Goal: Find specific page/section: Find specific page/section

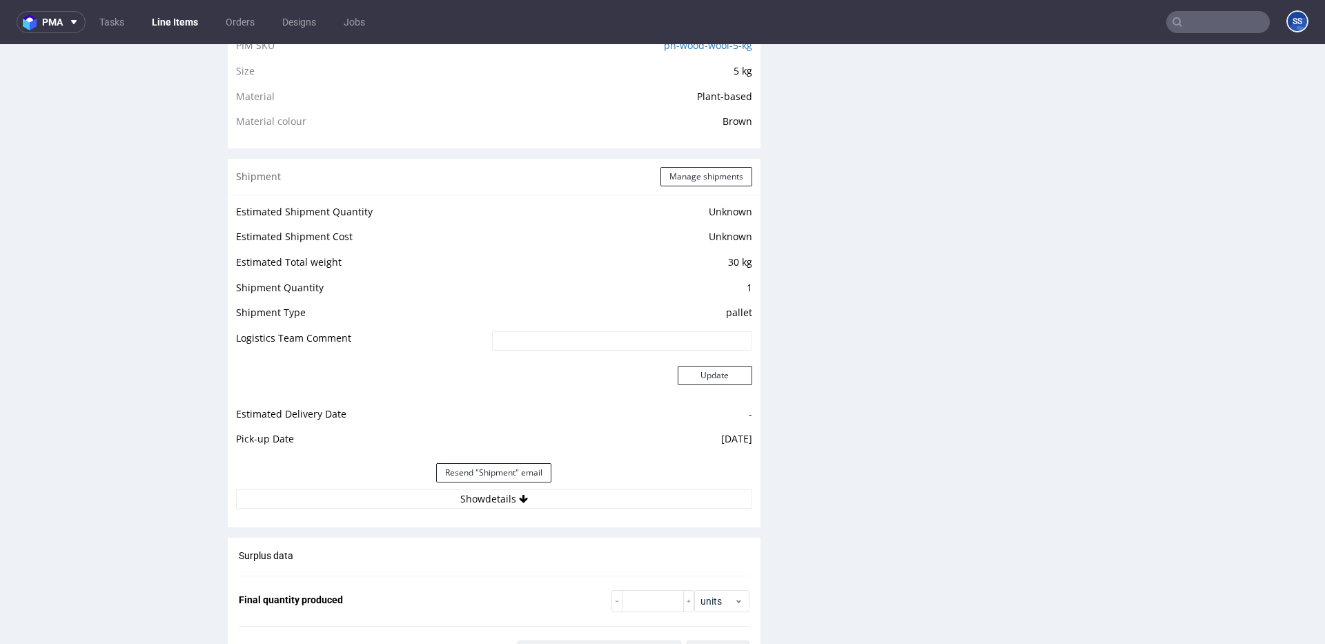
scroll to position [1039, 0]
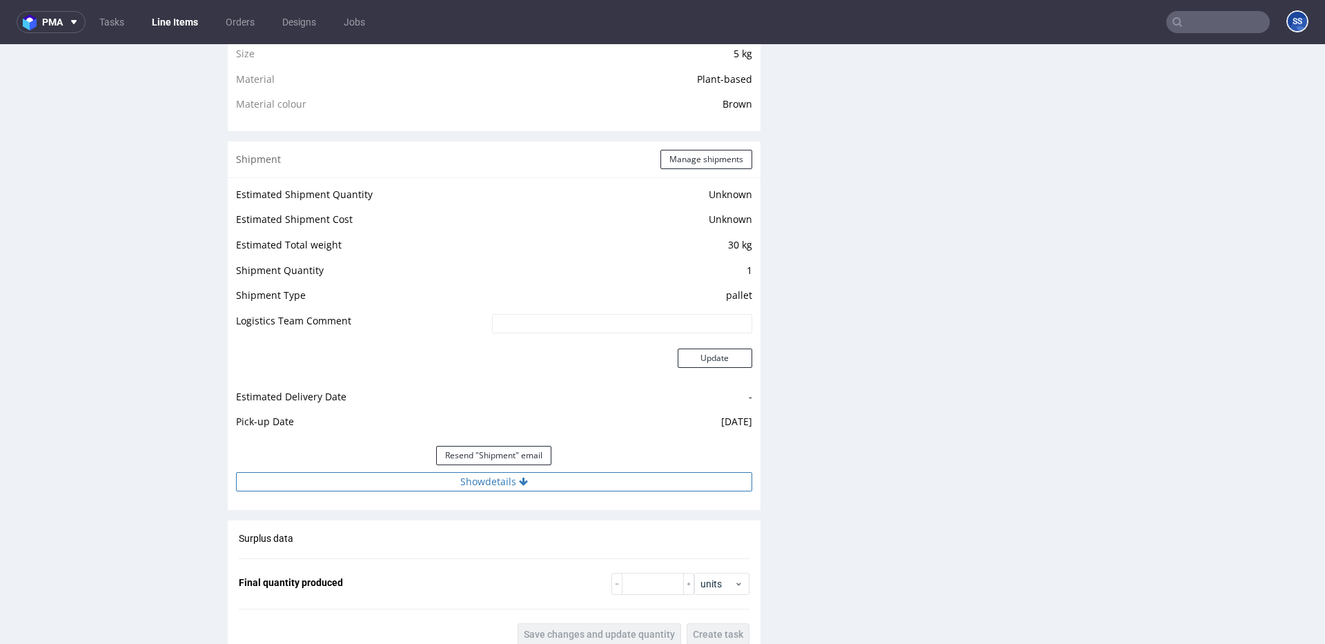
click at [532, 482] on button "Show details" at bounding box center [494, 481] width 516 height 19
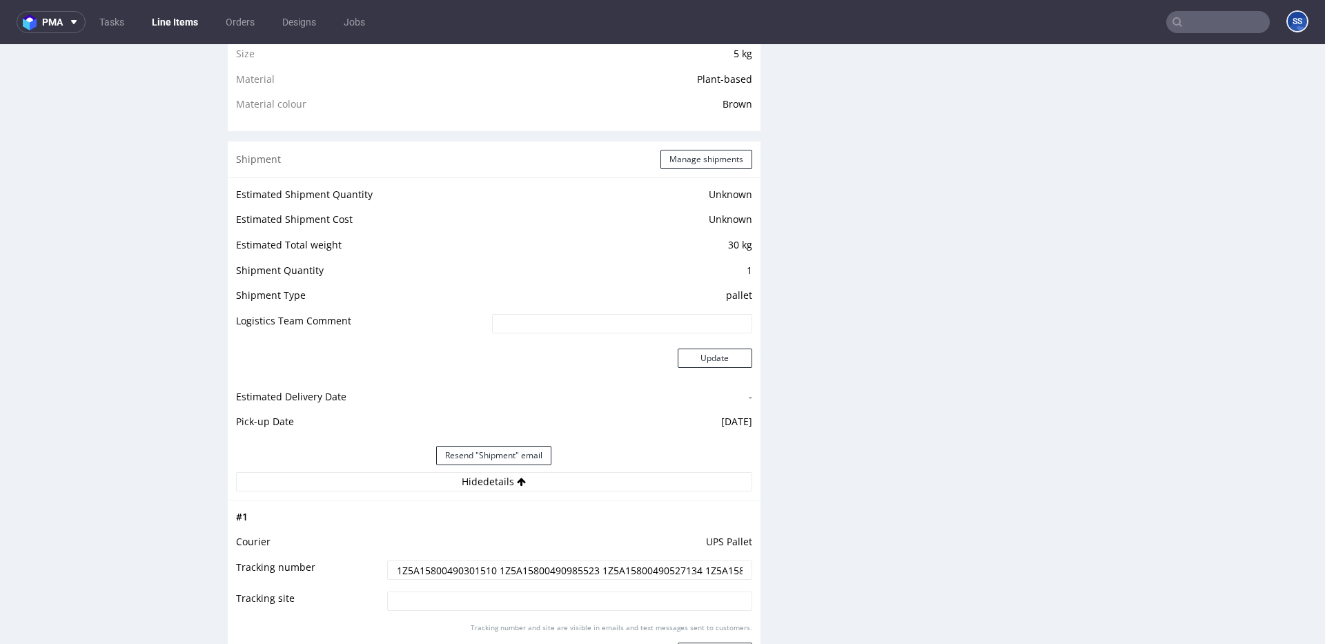
click at [455, 573] on input "1Z5A15800490301510 1Z5A15800490985523 1Z5A15800490527134 1Z5A15800493302344 1Z5…" at bounding box center [569, 569] width 365 height 19
drag, startPoint x: 455, startPoint y: 573, endPoint x: 460, endPoint y: 567, distance: 8.0
click at [456, 573] on input "1Z5A15800490301510 1Z5A15800490985523 1Z5A15800490527134 1Z5A15800493302344 1Z5…" at bounding box center [569, 569] width 365 height 19
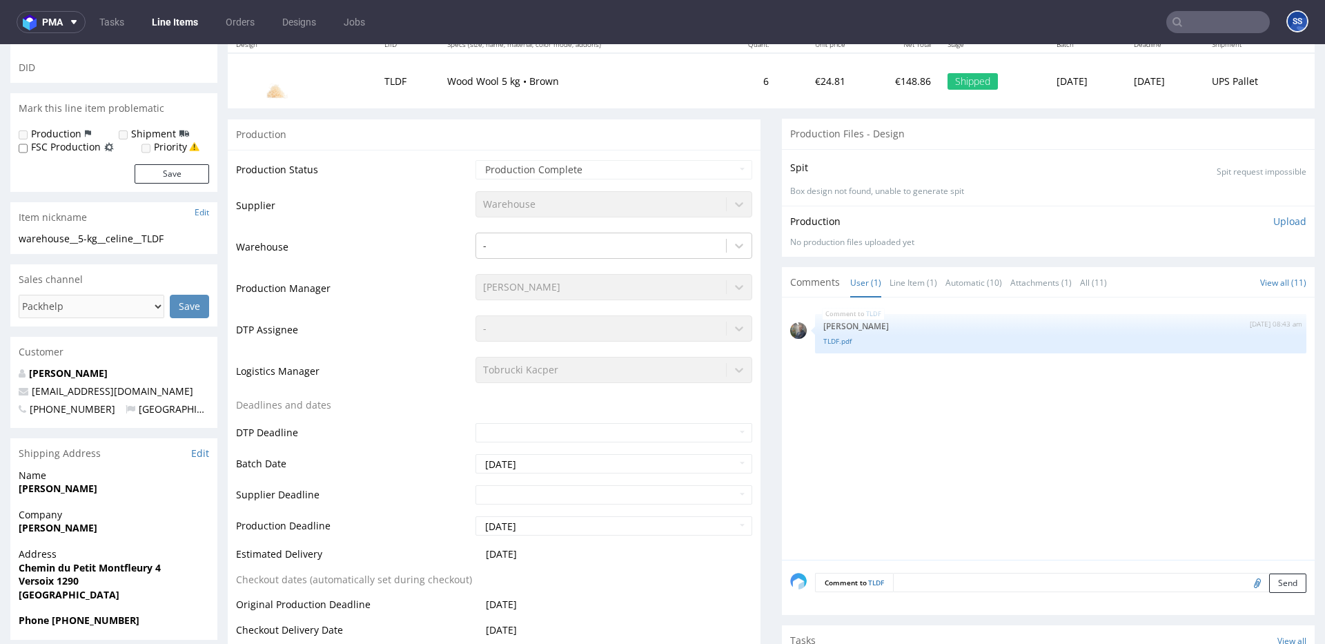
scroll to position [0, 0]
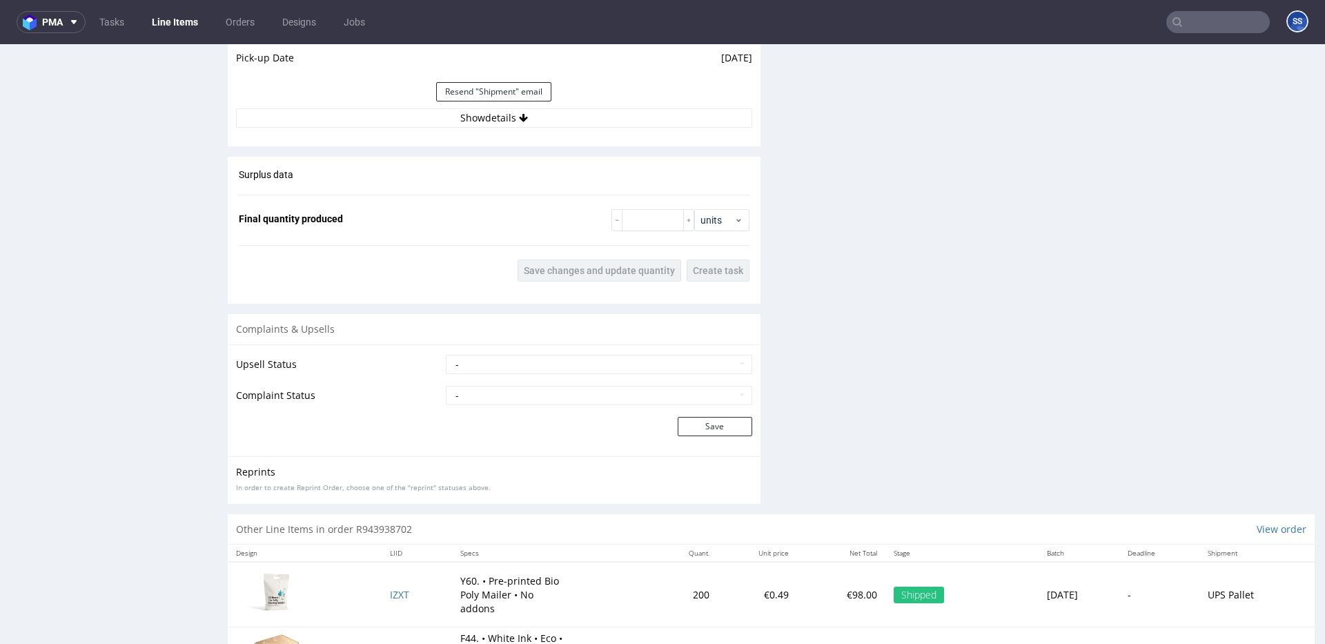
scroll to position [1404, 0]
click at [454, 121] on button "Show details" at bounding box center [494, 117] width 516 height 19
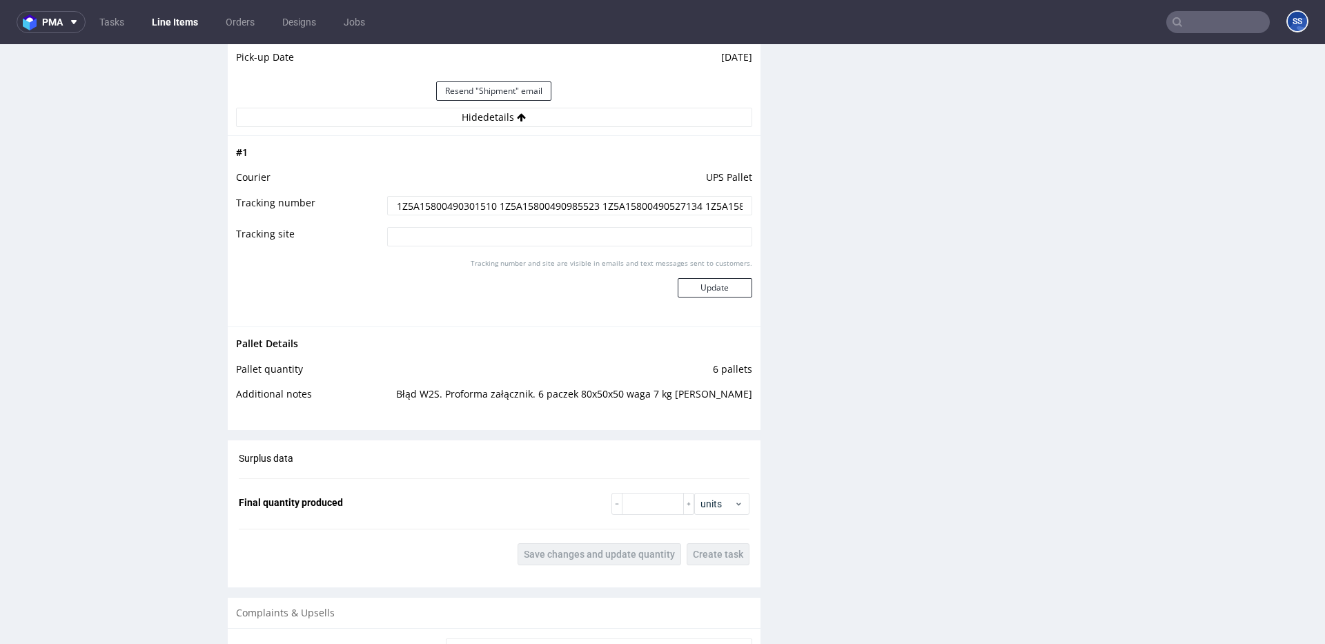
click at [440, 206] on input "1Z5A15800490301510 1Z5A15800490985523 1Z5A15800490527134 1Z5A15800493302344 1Z5…" at bounding box center [569, 205] width 365 height 19
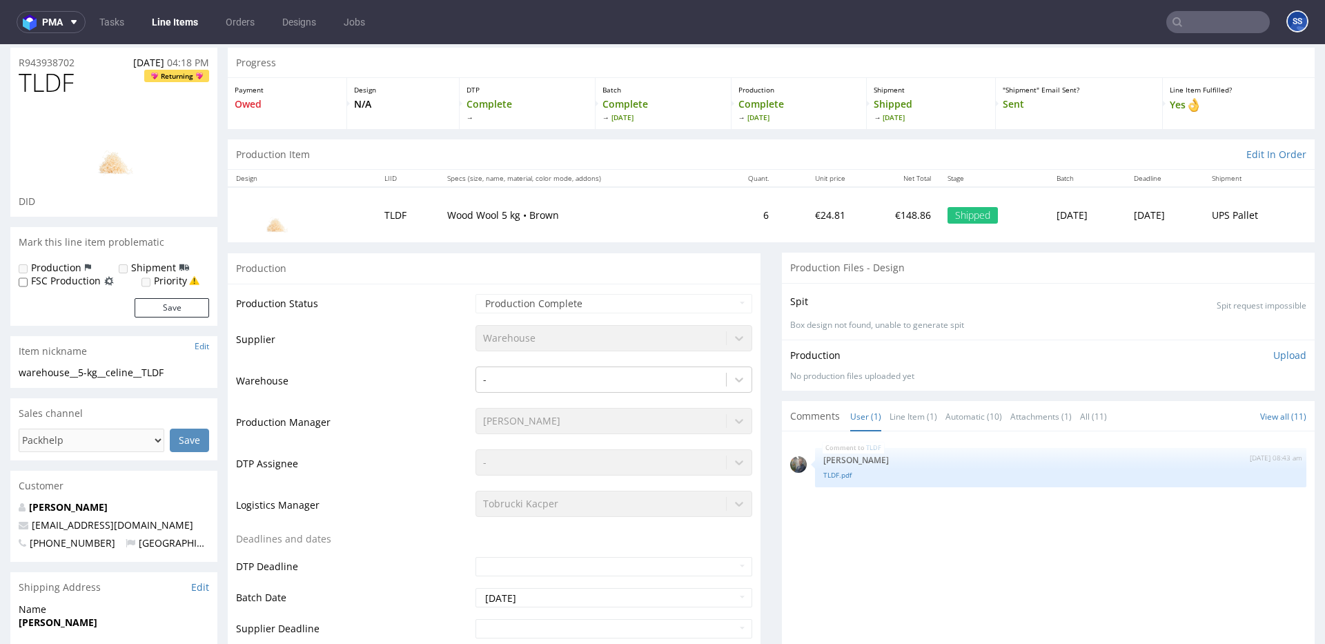
scroll to position [0, 0]
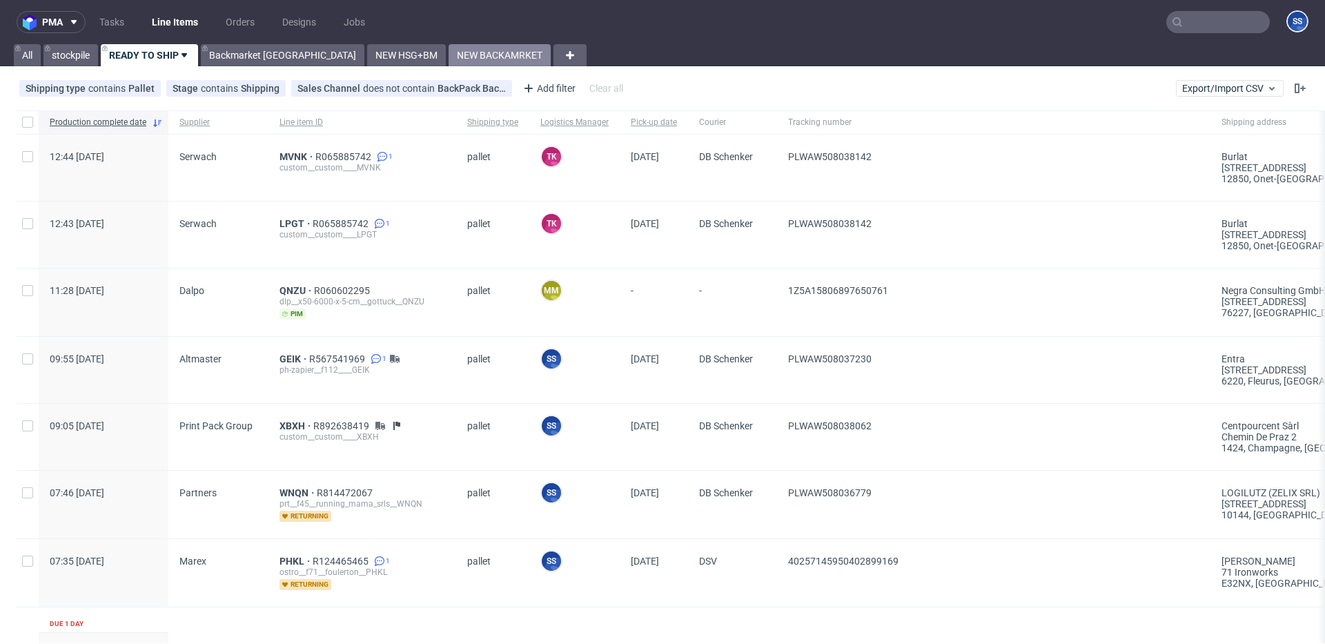
click at [449, 57] on link "NEW BACKAMRKET" at bounding box center [500, 55] width 102 height 22
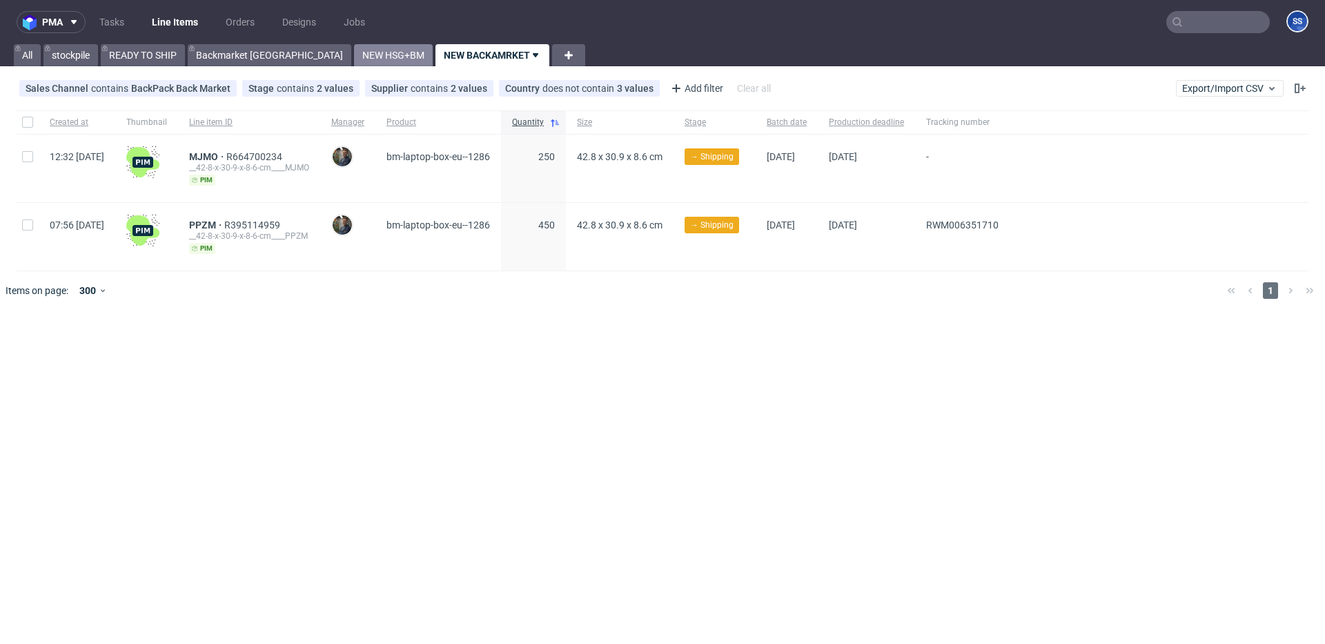
click at [354, 59] on link "NEW HSG+BM" at bounding box center [393, 55] width 79 height 22
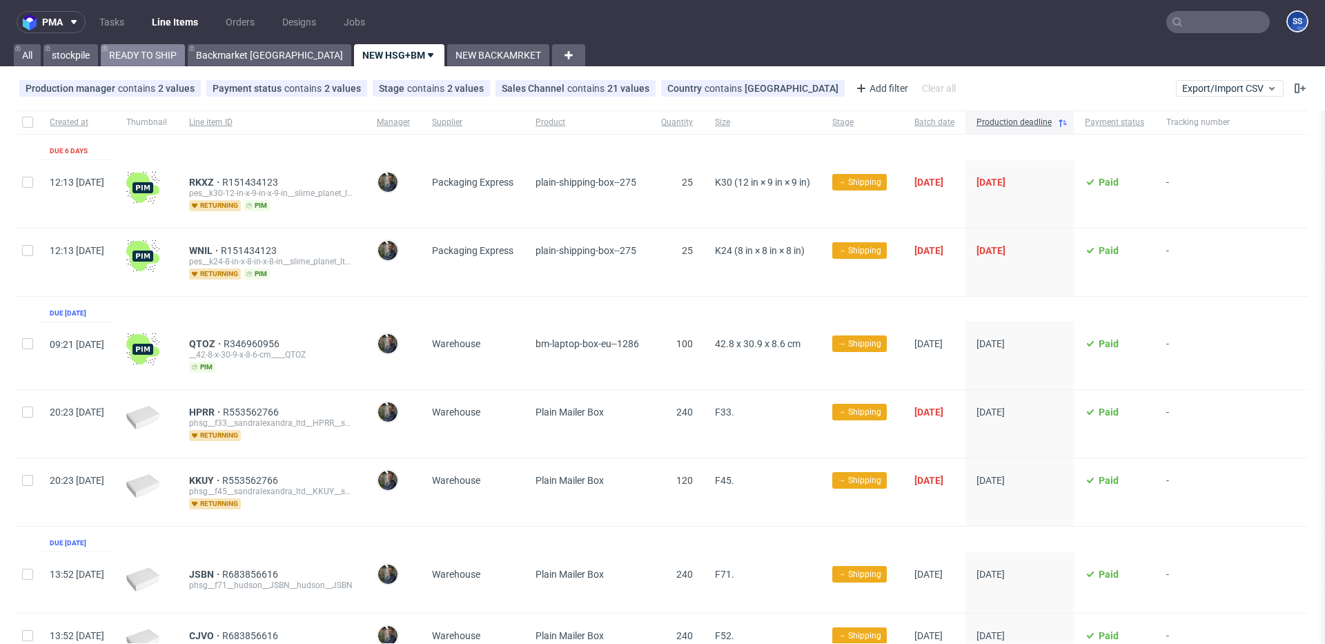
click at [149, 63] on link "READY TO SHIP" at bounding box center [143, 55] width 84 height 22
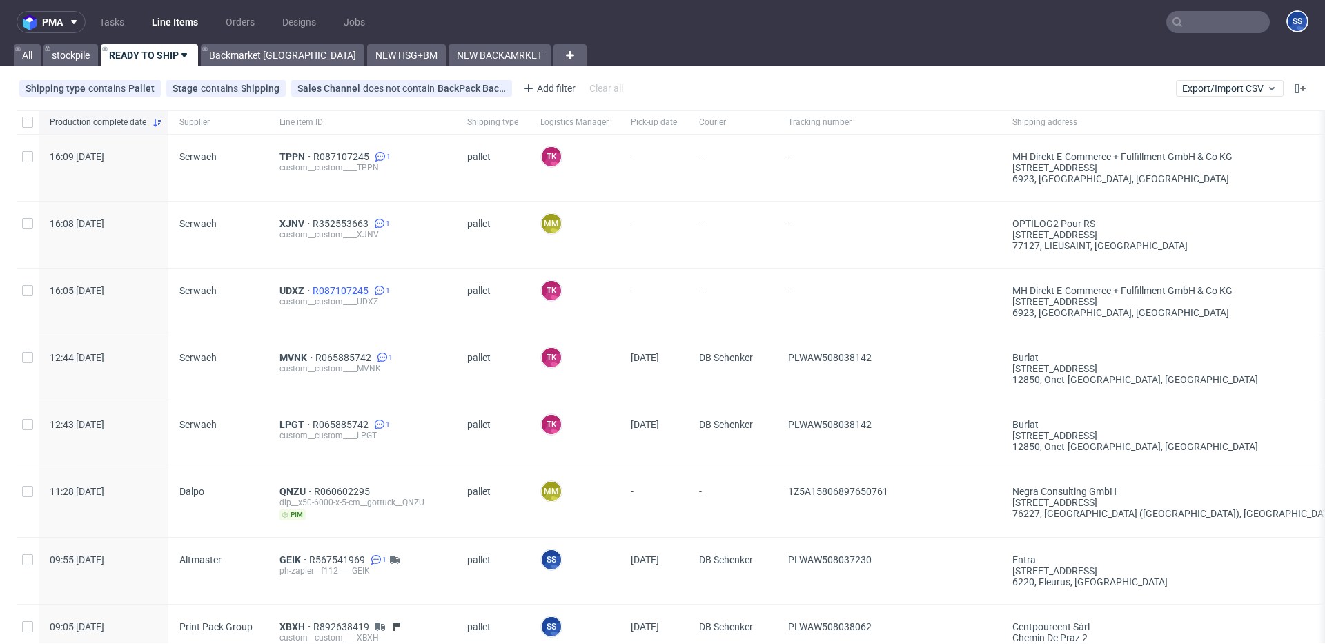
click at [349, 286] on span "R087107245" at bounding box center [342, 290] width 59 height 11
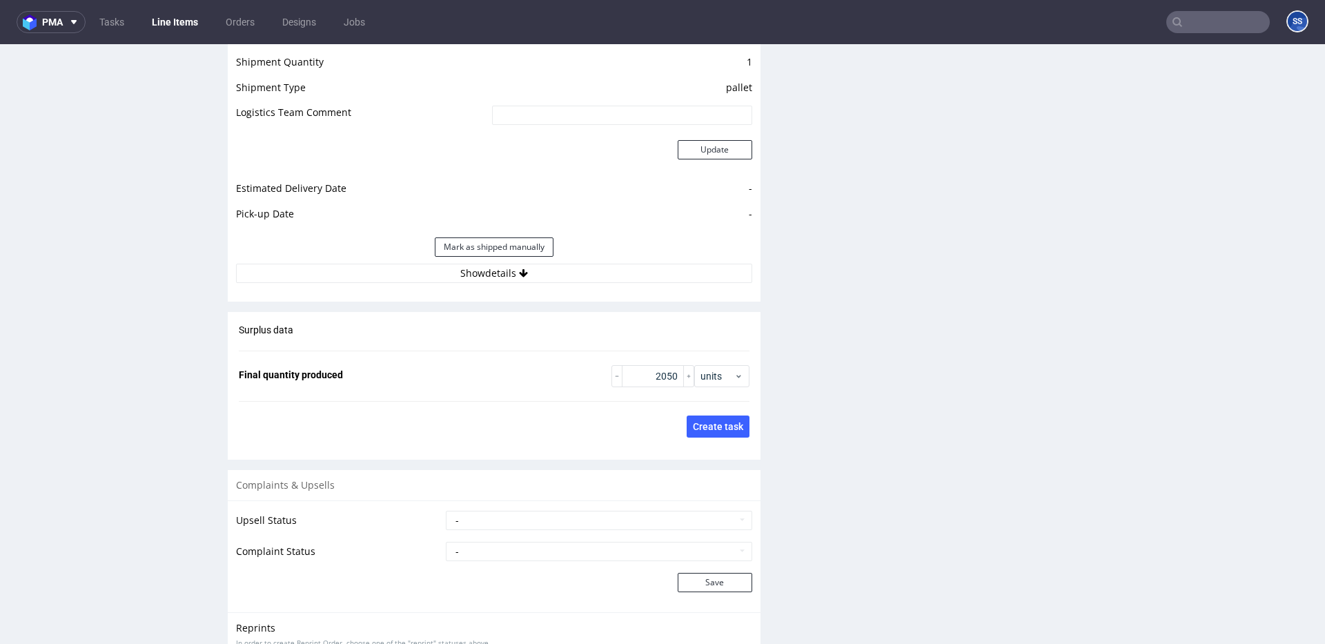
scroll to position [1985, 0]
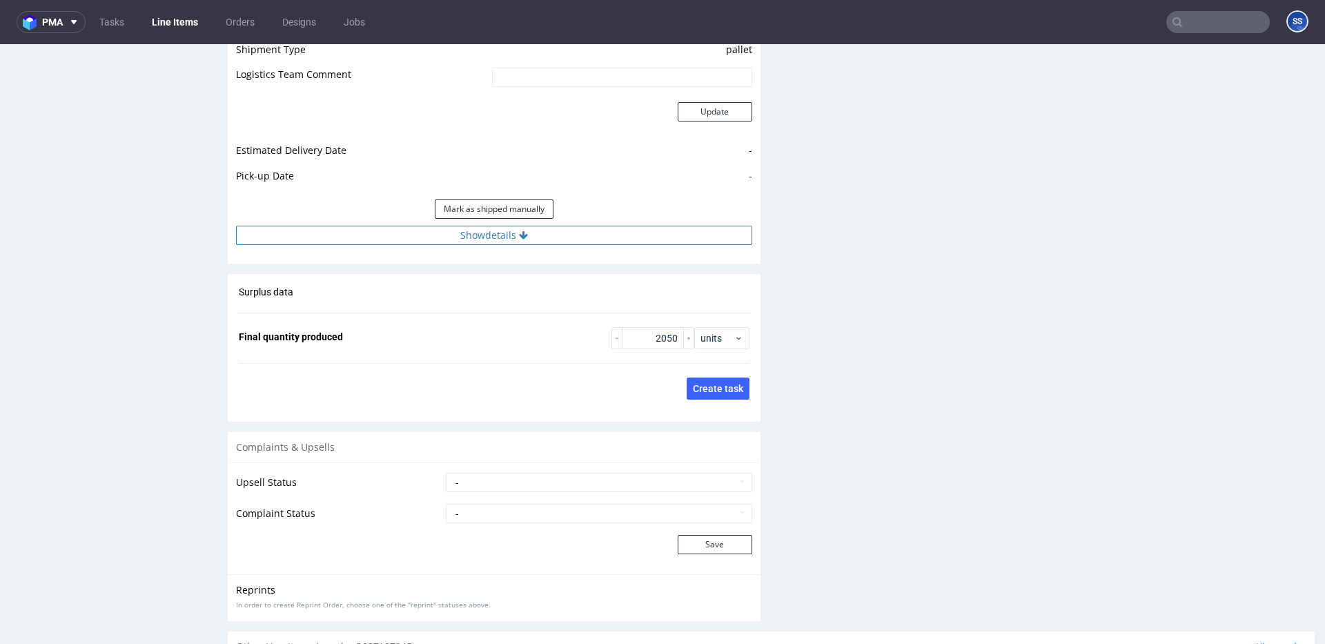
click at [593, 237] on button "Show details" at bounding box center [494, 235] width 516 height 19
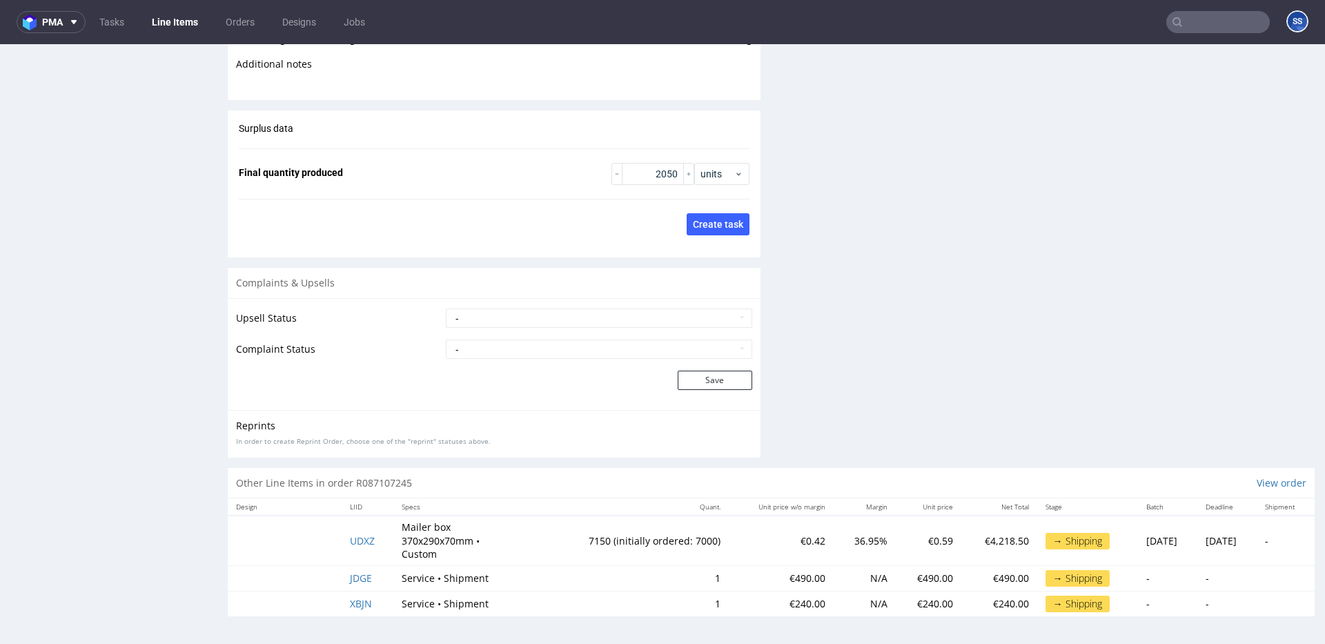
scroll to position [3, 0]
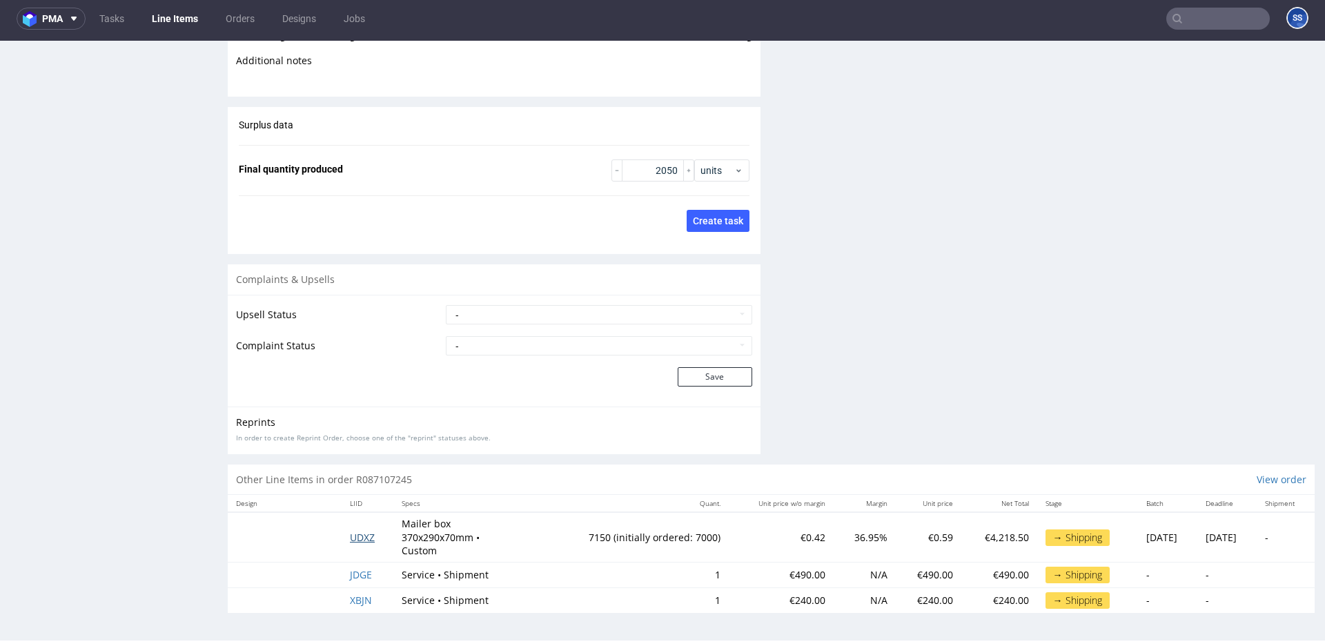
click at [362, 533] on span "UDXZ" at bounding box center [362, 537] width 25 height 13
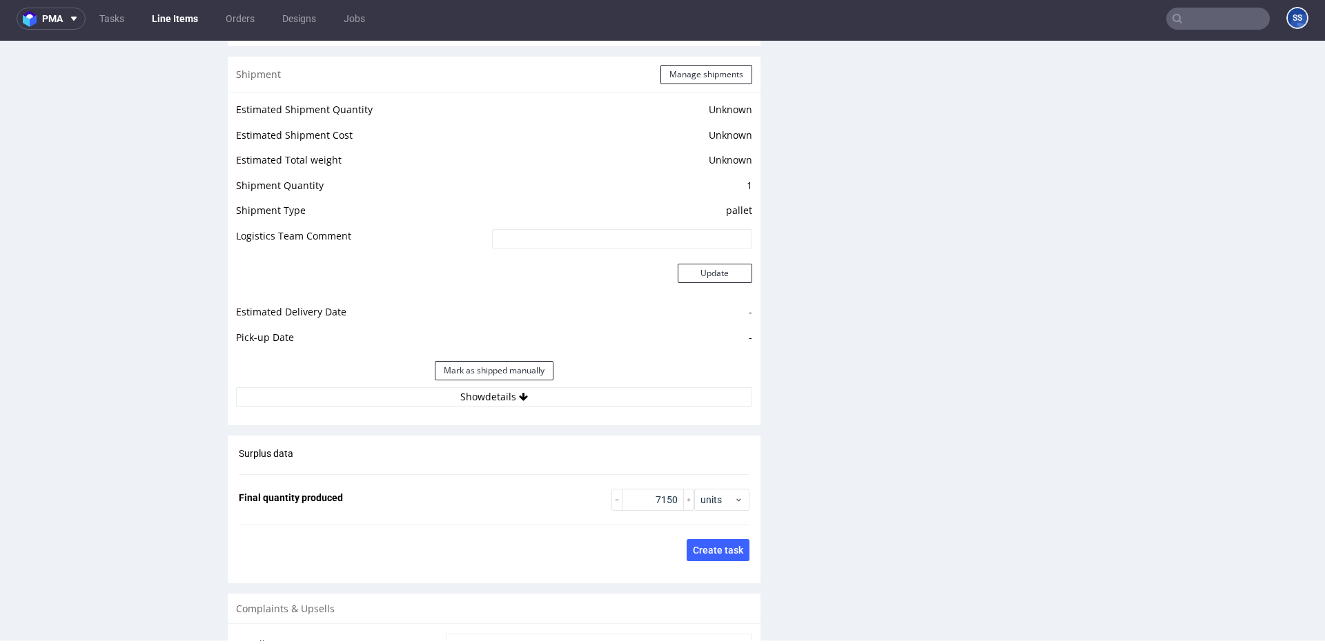
scroll to position [1808, 0]
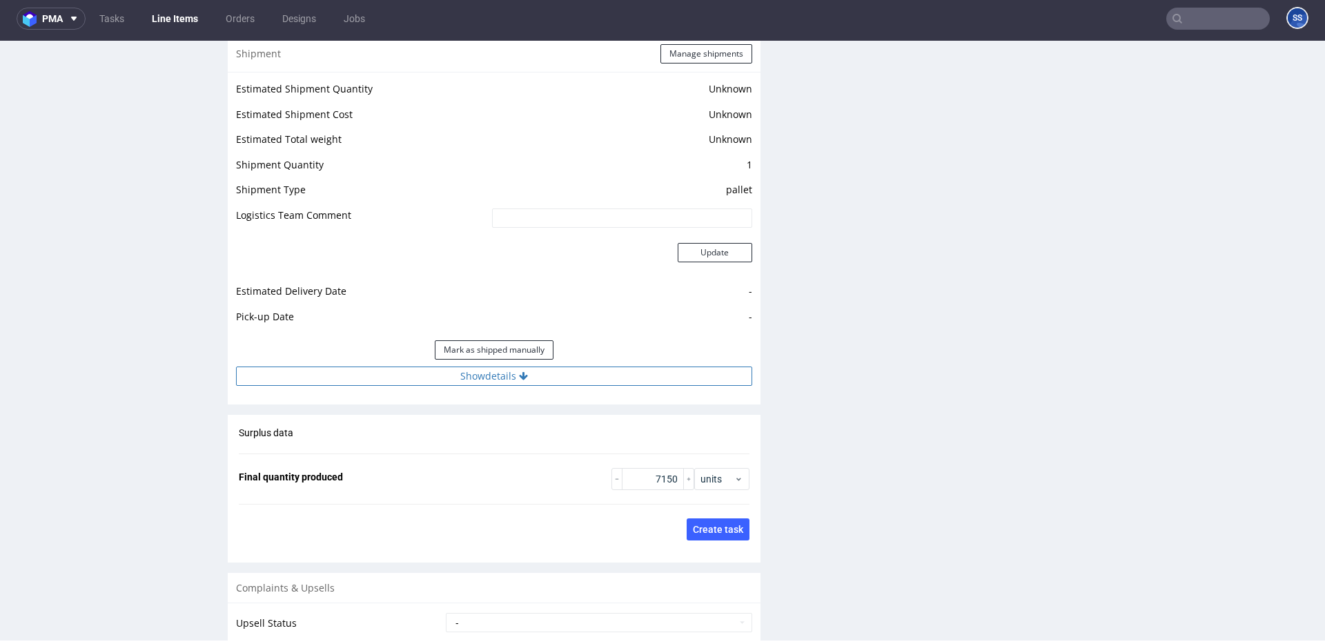
click at [544, 379] on button "Show details" at bounding box center [494, 375] width 516 height 19
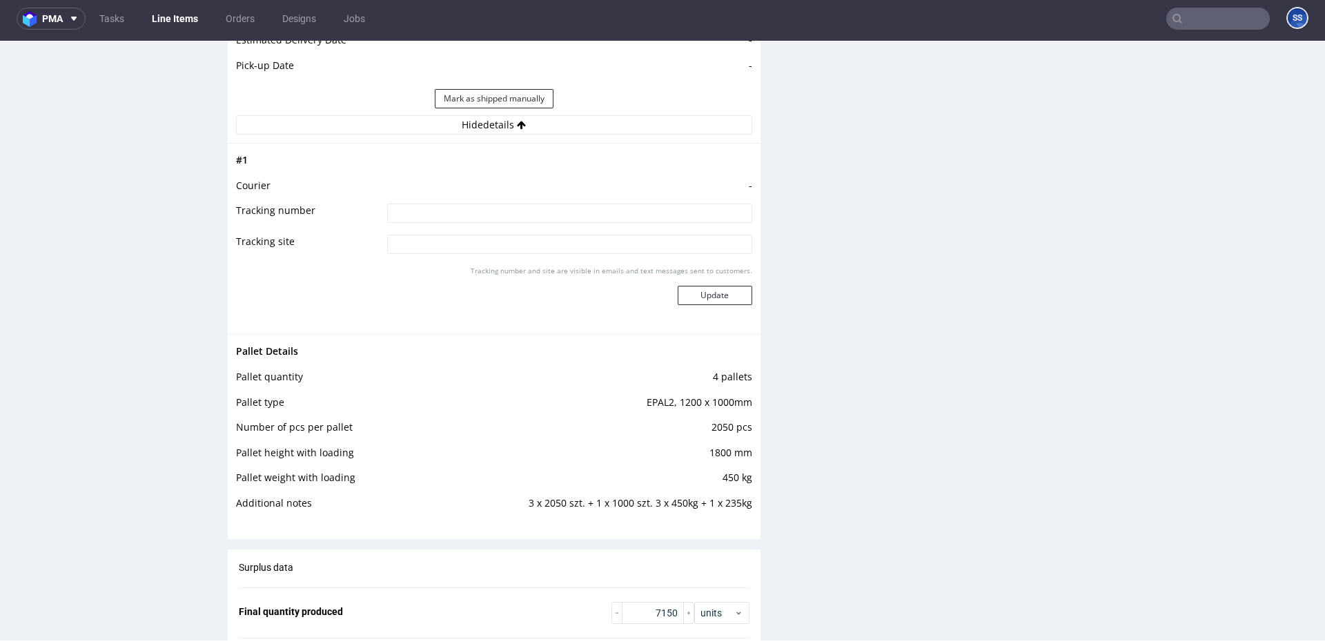
scroll to position [2064, 0]
click at [1174, 18] on input "text" at bounding box center [1218, 19] width 104 height 22
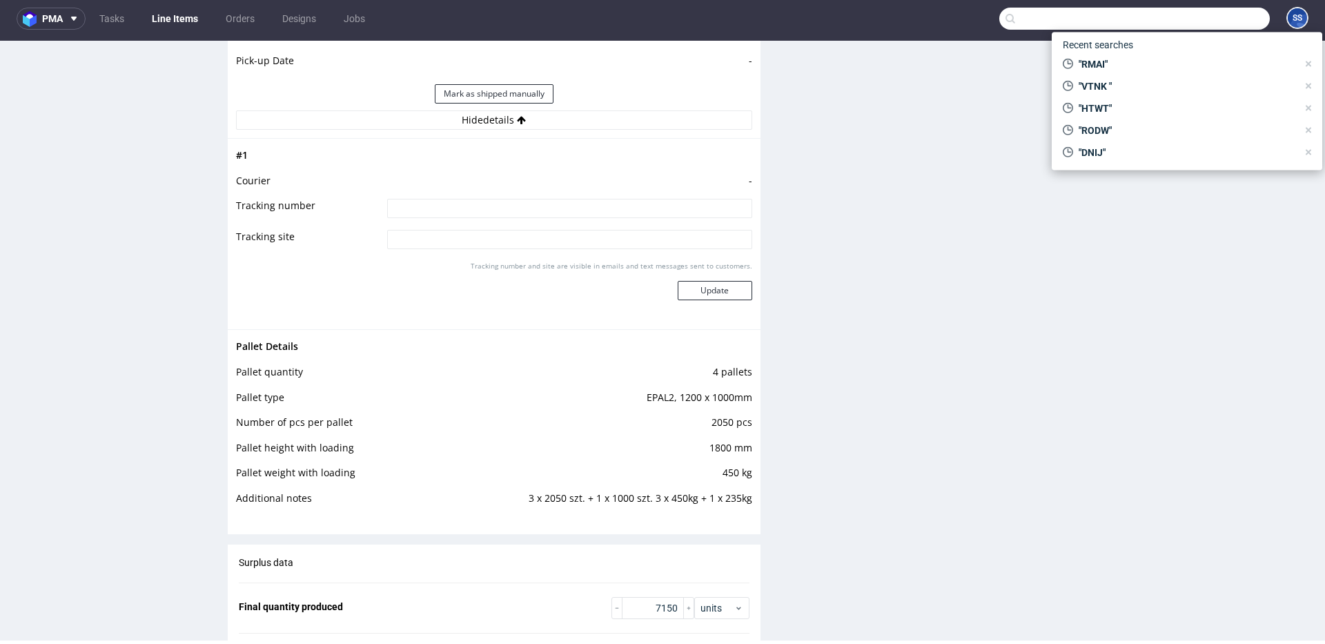
click at [1174, 18] on input "text" at bounding box center [1134, 19] width 271 height 22
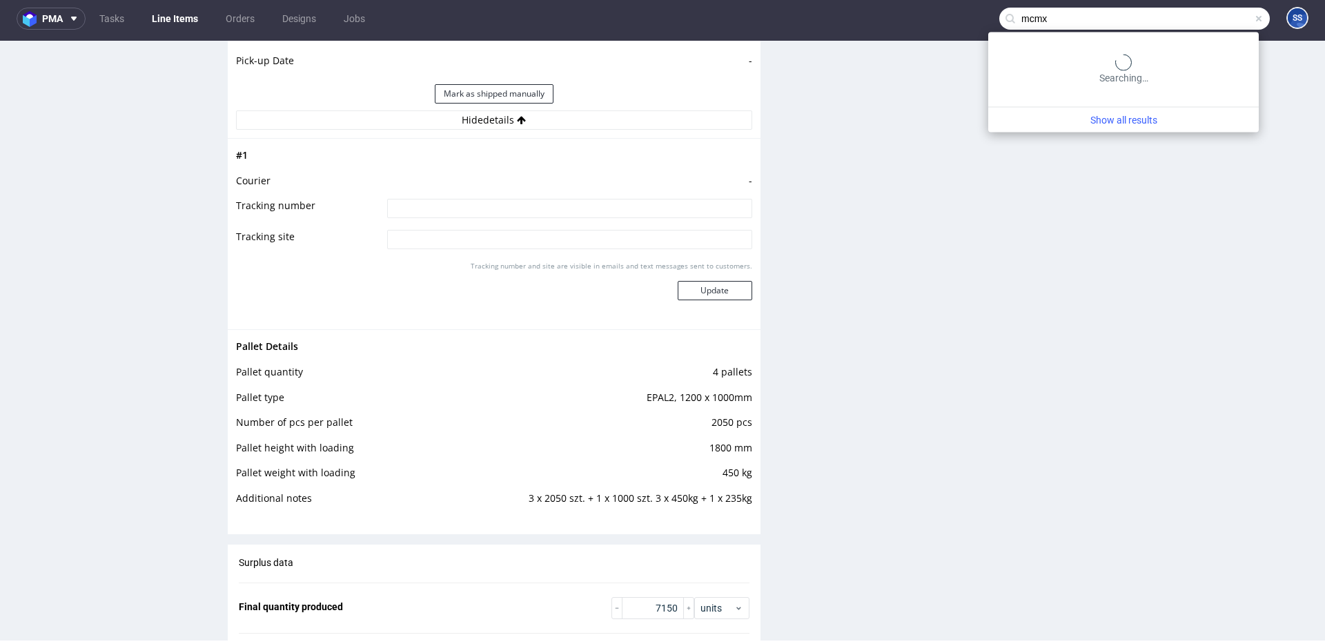
type input "mcmx"
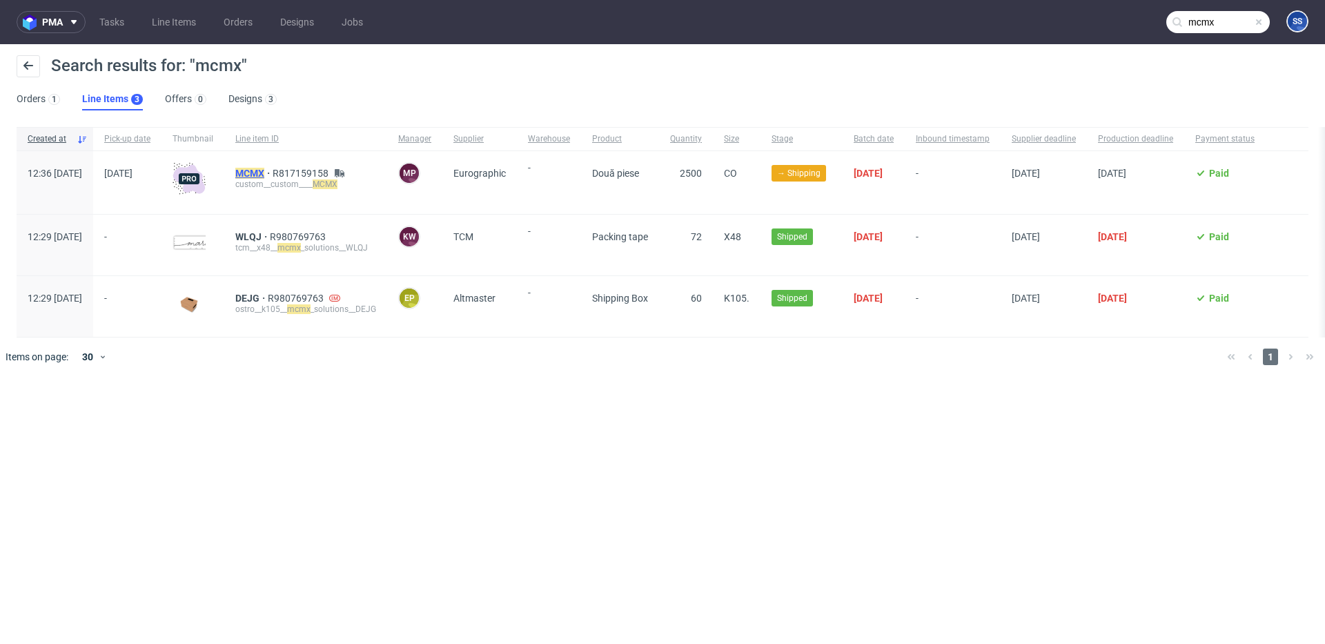
click at [264, 172] on mark "MCMX" at bounding box center [249, 173] width 29 height 11
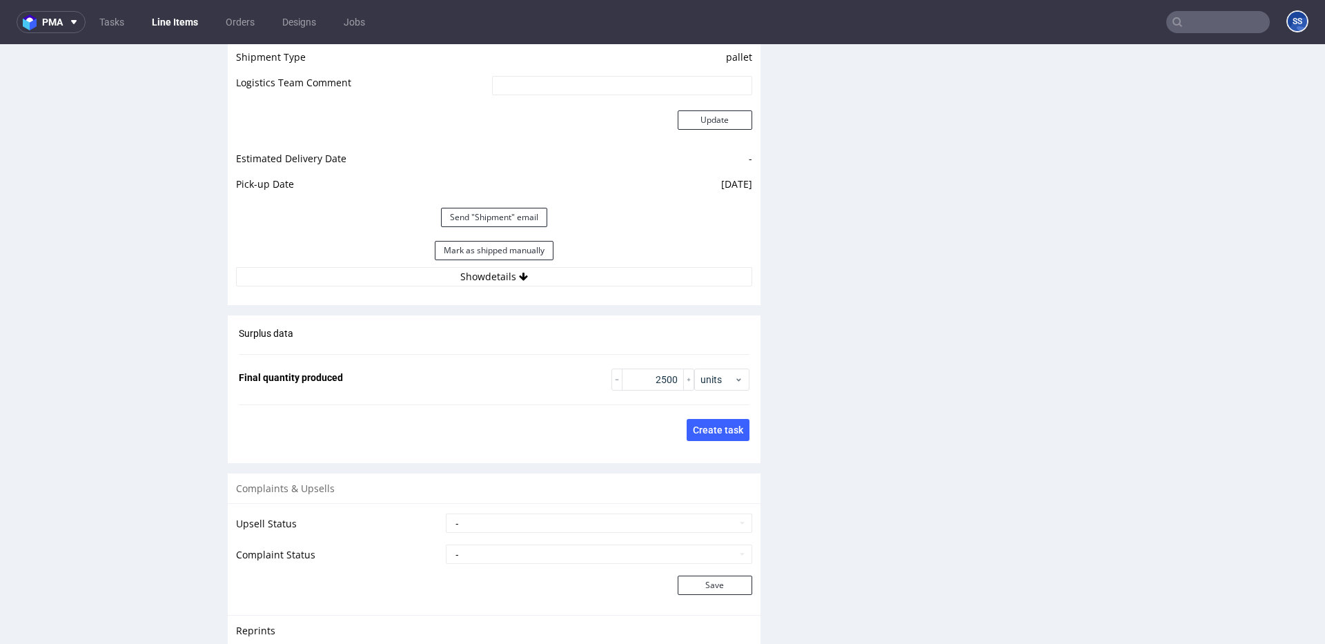
scroll to position [2037, 0]
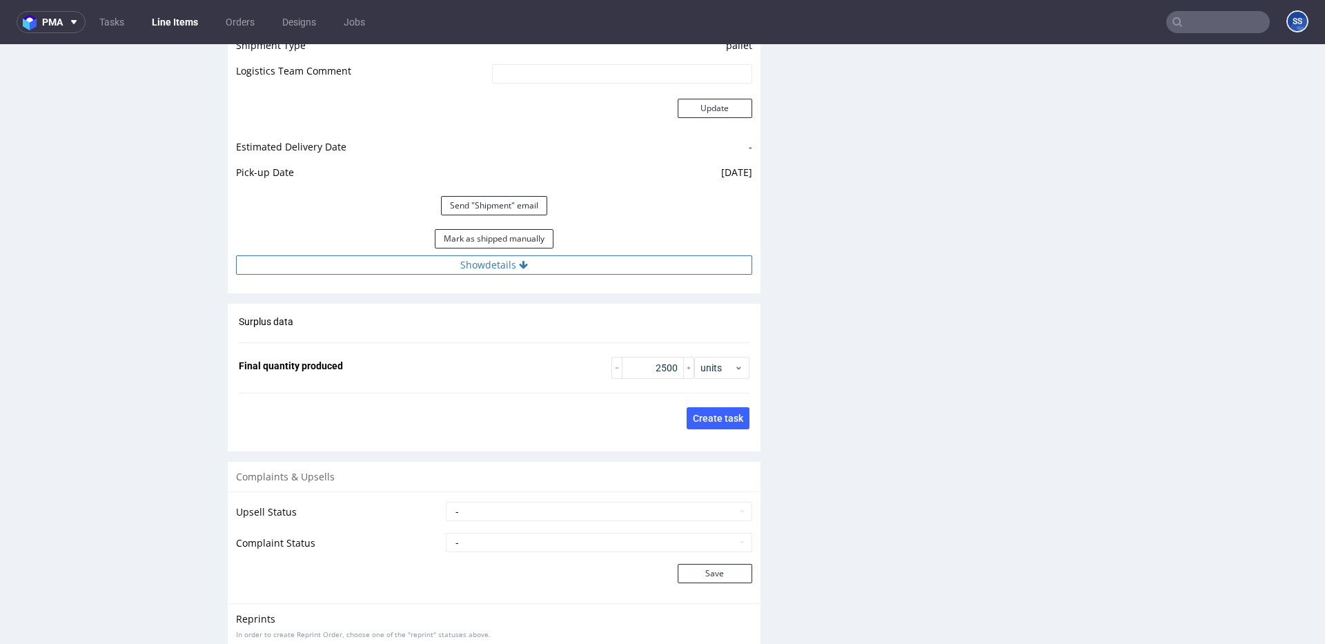
click at [479, 275] on button "Show details" at bounding box center [494, 264] width 516 height 19
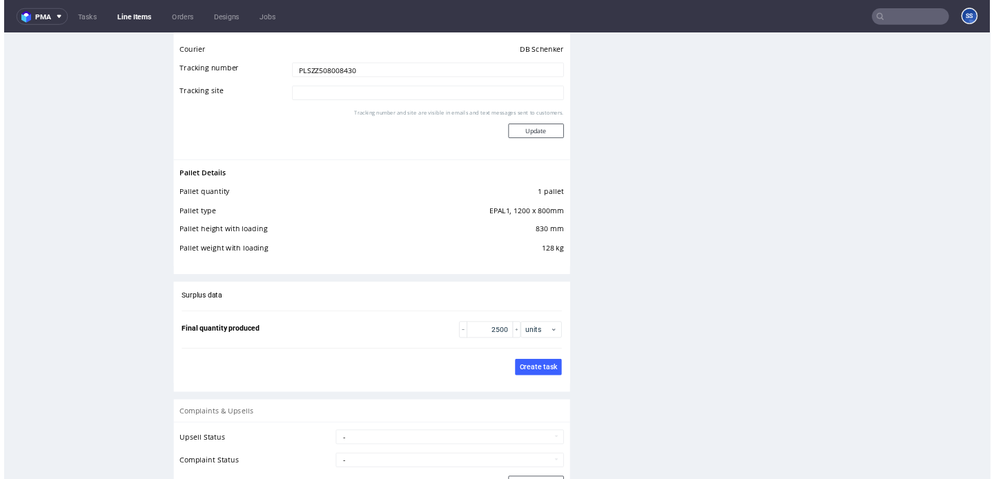
scroll to position [2299, 0]
